Goal: Information Seeking & Learning: Learn about a topic

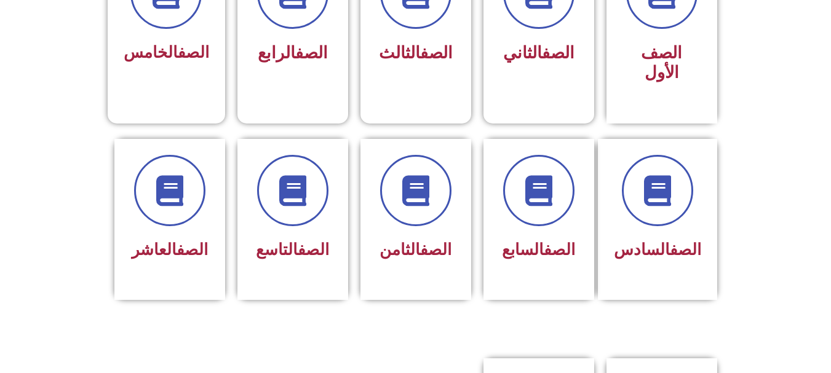
scroll to position [406, 0]
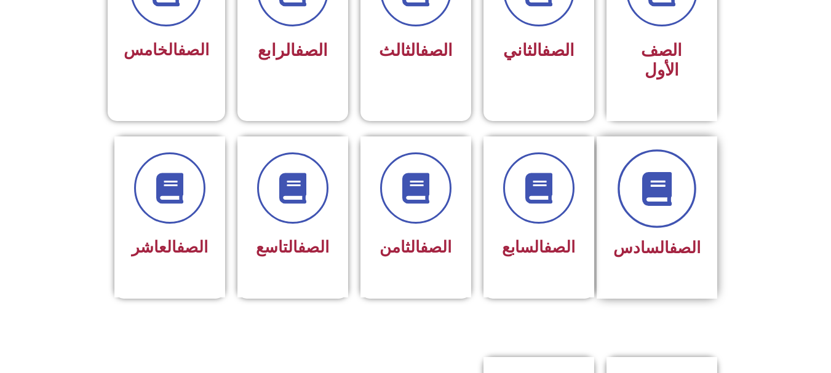
click at [681, 154] on span at bounding box center [657, 188] width 79 height 79
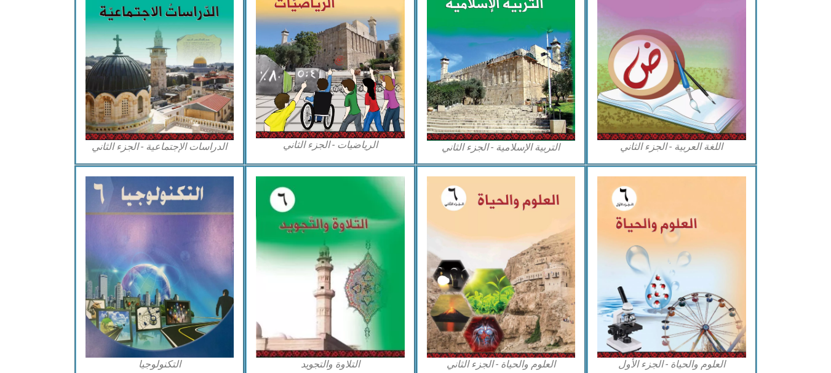
scroll to position [654, 0]
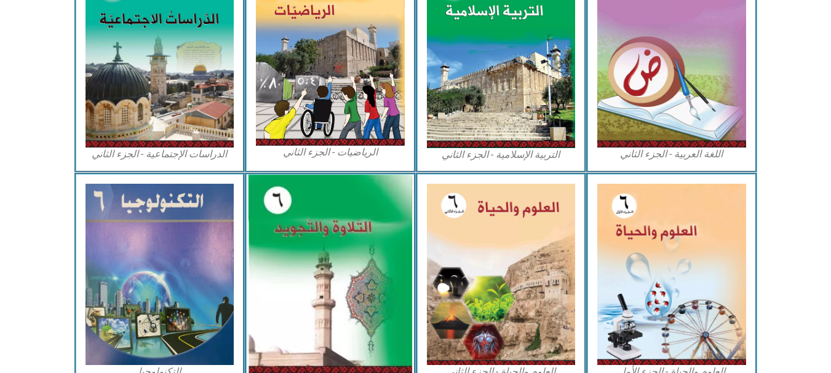
click at [375, 235] on img at bounding box center [330, 274] width 164 height 199
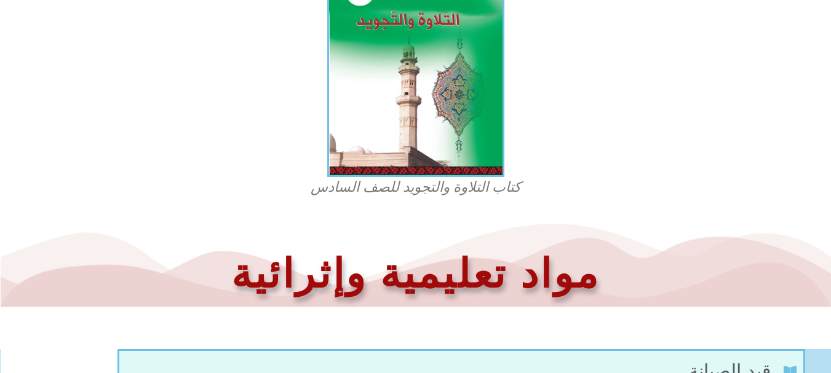
scroll to position [411, 0]
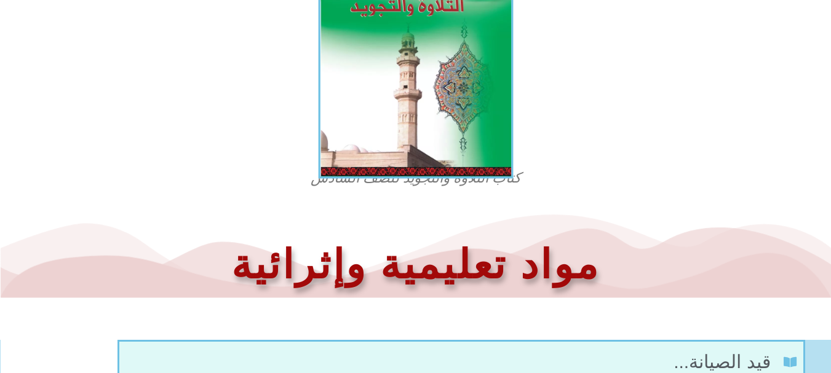
click at [447, 68] on img at bounding box center [415, 61] width 195 height 236
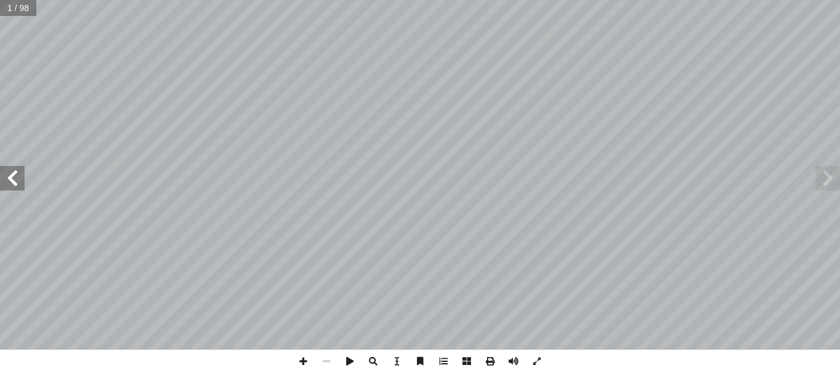
click at [18, 172] on span at bounding box center [12, 178] width 25 height 25
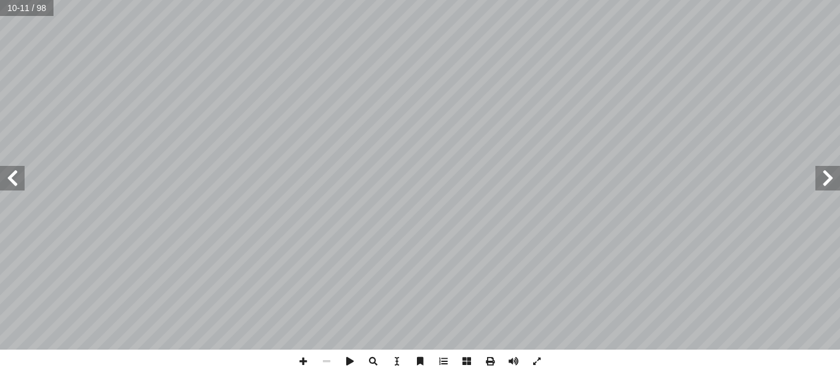
click at [830, 176] on span at bounding box center [828, 178] width 25 height 25
click at [299, 365] on span at bounding box center [303, 361] width 23 height 23
click at [303, 360] on span at bounding box center [303, 361] width 23 height 23
click at [15, 180] on span at bounding box center [12, 178] width 25 height 25
click at [523, 0] on html "الصفحة الرئيسية الصف الأول الصف الثاني الصف الثالث الصف الرابع الصف الخامس الصف…" at bounding box center [420, 56] width 840 height 112
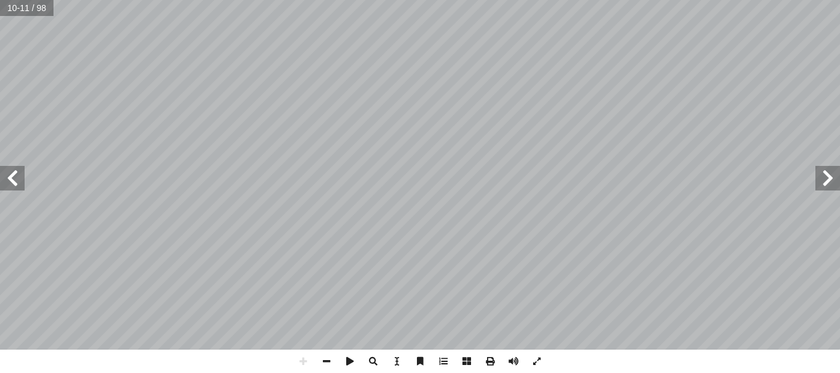
click at [22, 185] on span at bounding box center [12, 178] width 25 height 25
click at [327, 365] on span at bounding box center [326, 361] width 23 height 23
click at [825, 176] on span at bounding box center [828, 178] width 25 height 25
